Goal: Browse casually: Explore the website without a specific task or goal

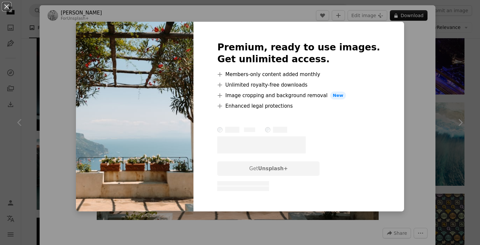
scroll to position [105, 0]
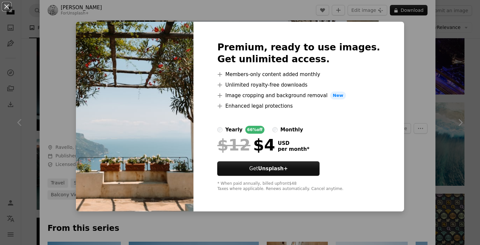
click at [393, 76] on div "An X shape Premium, ready to use images. Get unlimited access. A plus sign Memb…" at bounding box center [240, 122] width 480 height 245
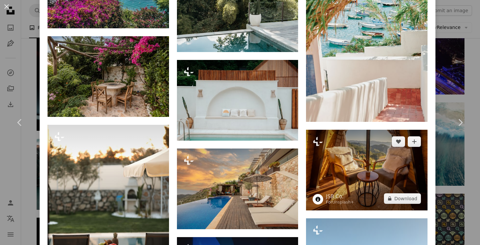
scroll to position [824, 0]
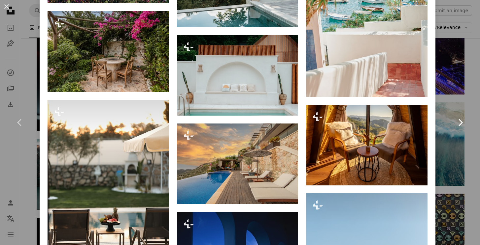
click at [461, 117] on icon "Chevron right" at bounding box center [460, 122] width 11 height 11
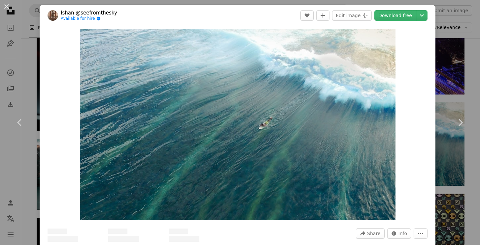
click at [459, 77] on div "An X shape Chevron left Chevron right [PERSON_NAME] @seefromthesky Available fo…" at bounding box center [240, 122] width 480 height 245
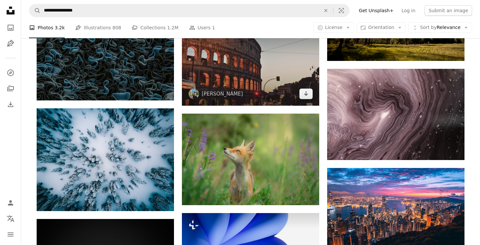
scroll to position [8534, 0]
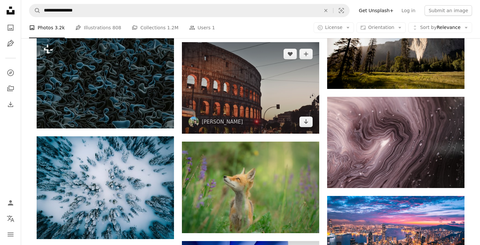
click at [290, 99] on img at bounding box center [250, 88] width 137 height 92
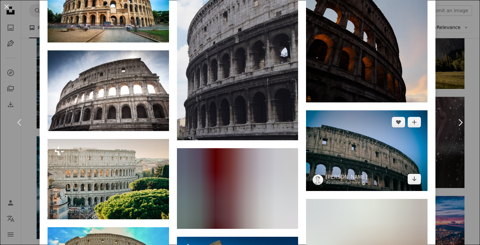
scroll to position [1167, 0]
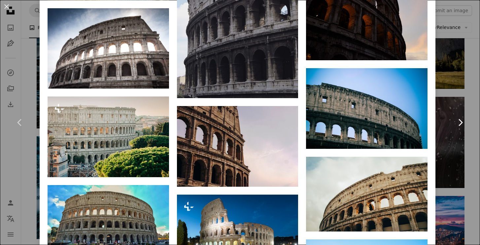
click at [450, 94] on link "Chevron right" at bounding box center [460, 122] width 40 height 63
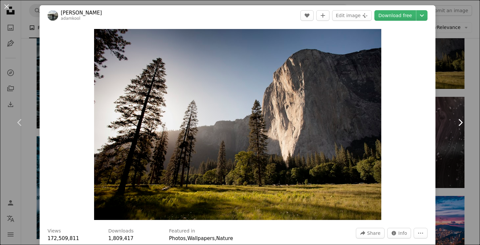
click at [467, 153] on link "Chevron right" at bounding box center [460, 122] width 40 height 63
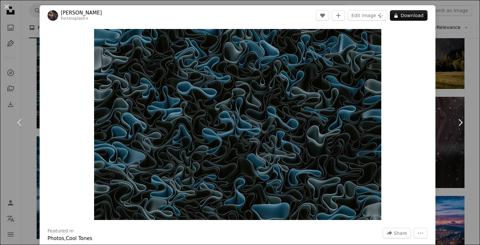
click at [466, 85] on div "An X shape Chevron left Chevron right [PERSON_NAME] For Unsplash+ A heart A plu…" at bounding box center [240, 122] width 480 height 245
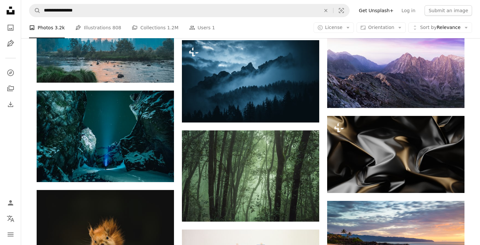
scroll to position [2010, 0]
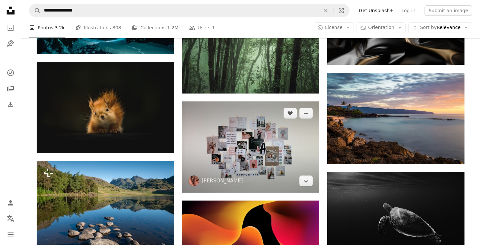
click at [266, 125] on img at bounding box center [250, 147] width 137 height 91
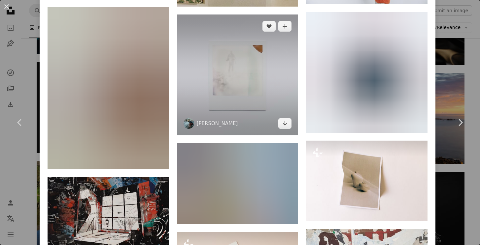
scroll to position [2428, 0]
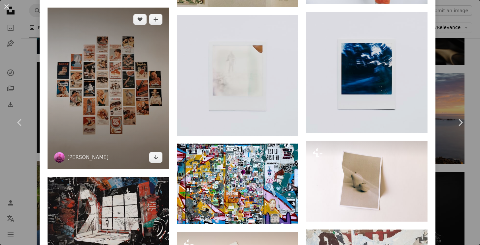
click at [140, 121] on img at bounding box center [107, 89] width 121 height 162
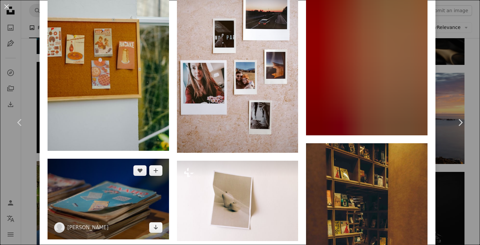
scroll to position [5438, 0]
